Goal: Information Seeking & Learning: Learn about a topic

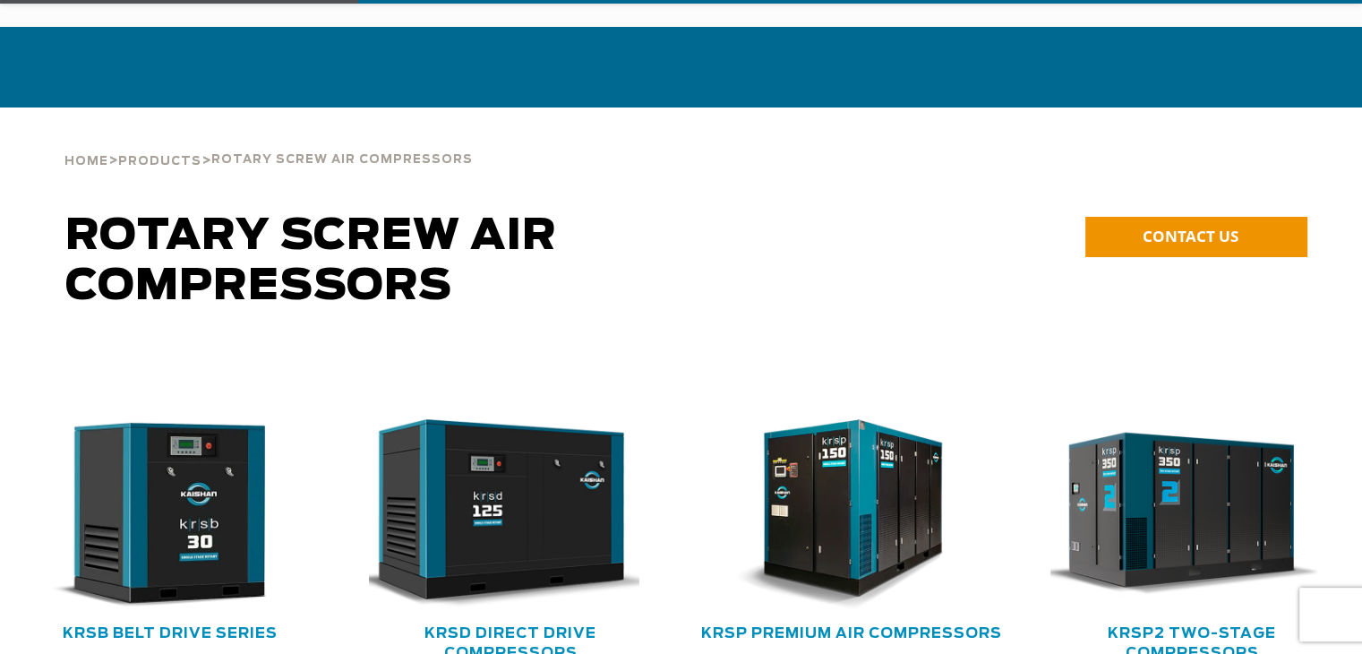
scroll to position [286, 0]
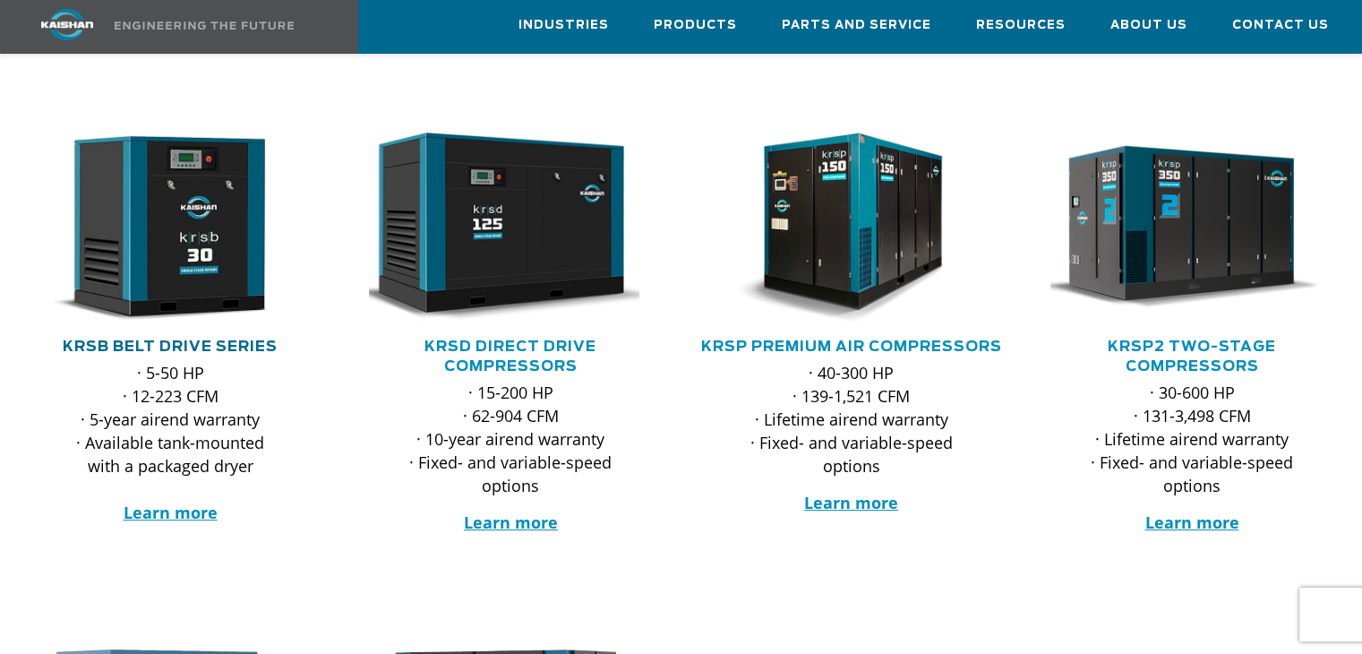
click at [203, 339] on link "KRSB Belt Drive Series" at bounding box center [170, 346] width 215 height 14
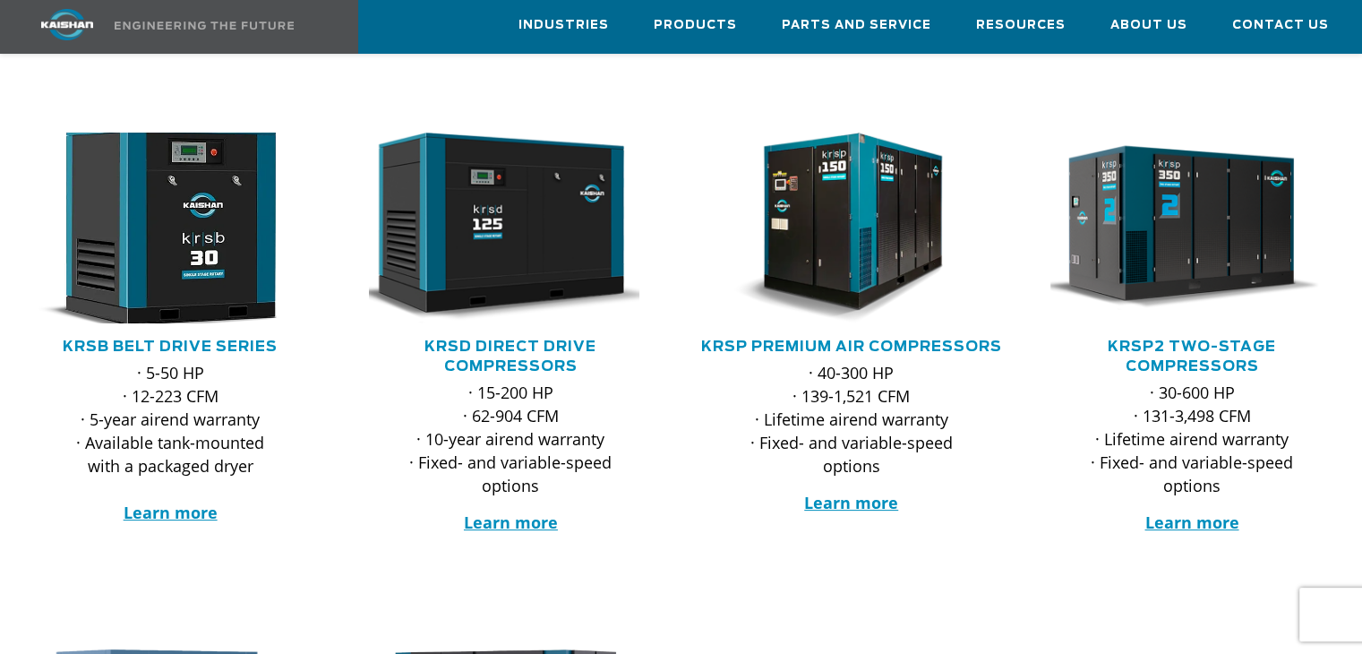
click at [185, 249] on img at bounding box center [157, 228] width 312 height 210
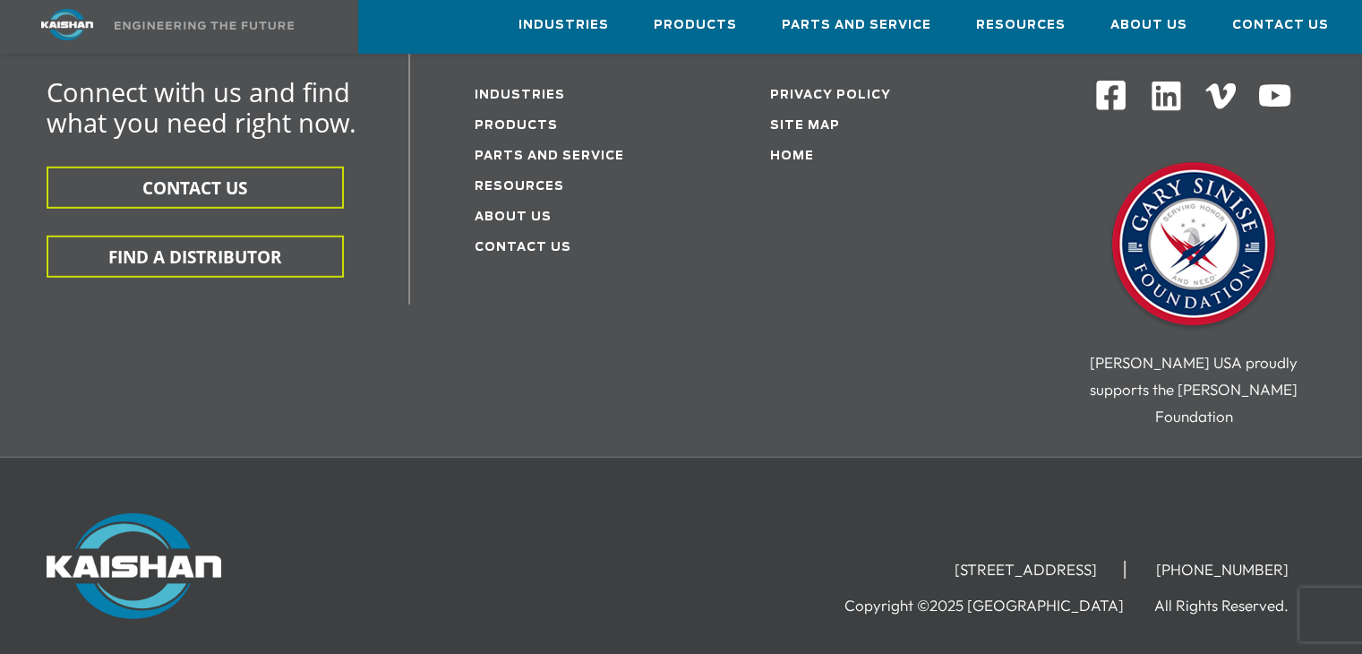
scroll to position [5385, 0]
